Goal: Task Accomplishment & Management: Use online tool/utility

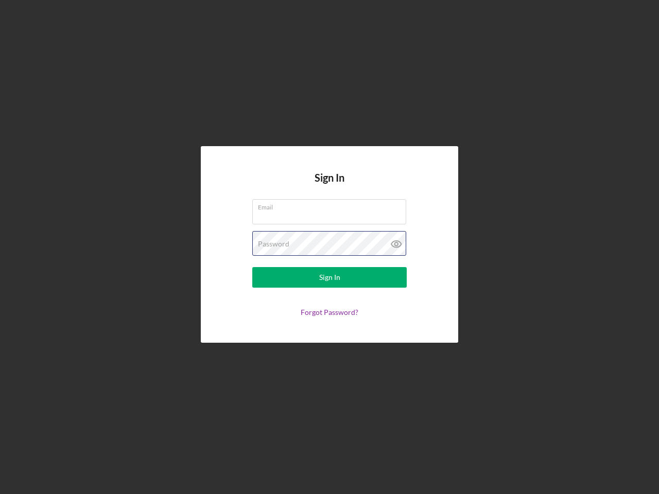
click at [329, 247] on div "Password" at bounding box center [329, 244] width 154 height 26
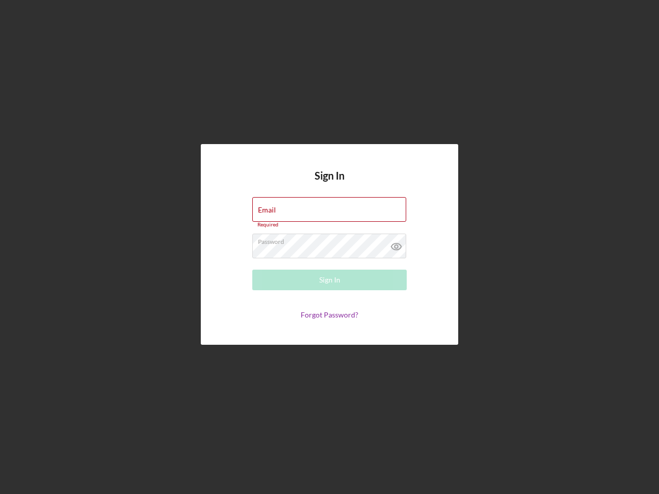
click at [396, 244] on icon at bounding box center [396, 247] width 26 height 26
